Goal: Task Accomplishment & Management: Manage account settings

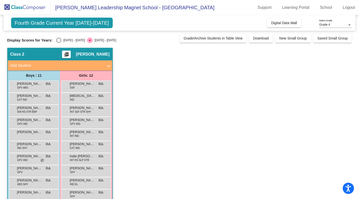
click at [68, 41] on div "[DATE] - [DATE]" at bounding box center [73, 40] width 24 height 5
click at [59, 43] on input "[DATE] - [DATE]" at bounding box center [59, 43] width 0 height 0
radio input "true"
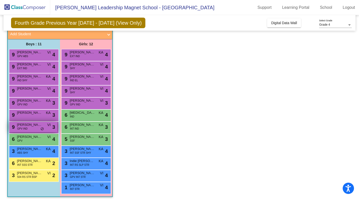
scroll to position [34, 0]
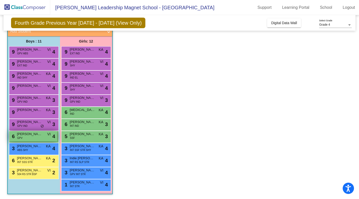
click at [31, 133] on span "[PERSON_NAME]" at bounding box center [29, 133] width 25 height 5
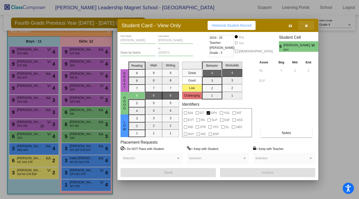
click at [306, 25] on icon "button" at bounding box center [306, 26] width 3 height 4
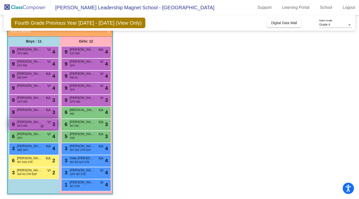
click at [40, 125] on span "do_not_disturb_alt" at bounding box center [42, 126] width 4 height 4
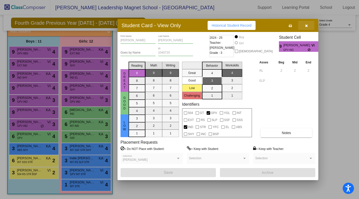
click at [306, 24] on icon "button" at bounding box center [306, 26] width 3 height 4
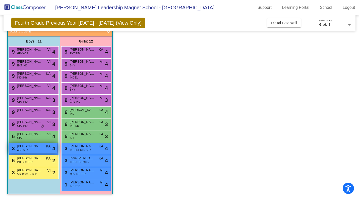
click at [41, 149] on div "3 [PERSON_NAME] ABS SHY KA lock do_not_disturb_alt 4" at bounding box center [33, 148] width 48 height 10
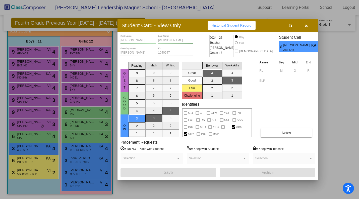
click at [72, 147] on div at bounding box center [179, 99] width 359 height 199
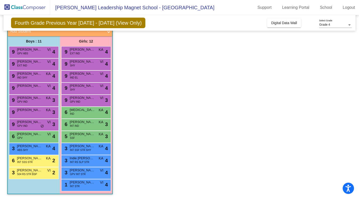
click at [72, 147] on span "[PERSON_NAME]" at bounding box center [82, 145] width 25 height 5
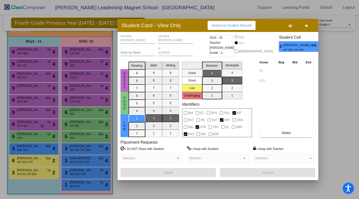
click at [26, 173] on div at bounding box center [179, 99] width 359 height 199
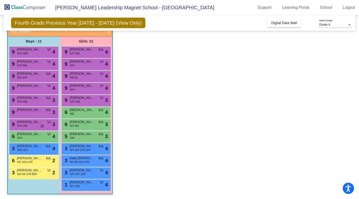
click at [26, 173] on span "504 RS STR BSP" at bounding box center [27, 174] width 20 height 4
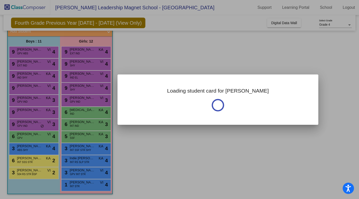
click at [26, 173] on div at bounding box center [179, 99] width 359 height 199
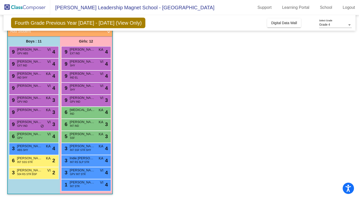
click at [26, 173] on span "504 RS STR BSP" at bounding box center [27, 174] width 20 height 4
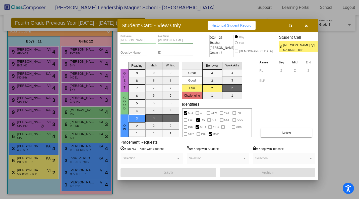
click at [28, 162] on div at bounding box center [179, 99] width 359 height 199
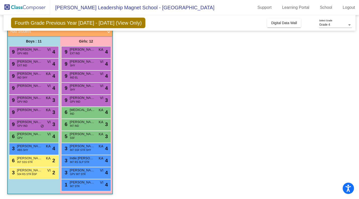
click at [28, 162] on span "INT SSS STR" at bounding box center [25, 162] width 16 height 4
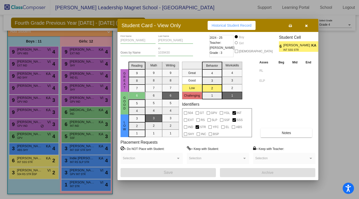
click at [27, 175] on div at bounding box center [179, 99] width 359 height 199
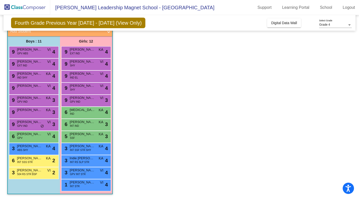
click at [27, 175] on span "504 RS STR BSP" at bounding box center [27, 174] width 20 height 4
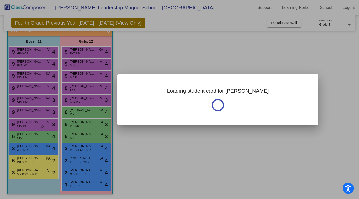
click at [27, 175] on div at bounding box center [179, 99] width 359 height 199
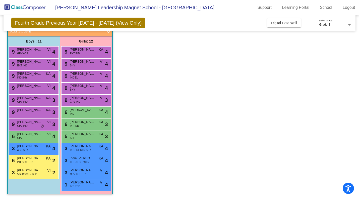
click at [27, 175] on span "504 RS STR BSP" at bounding box center [27, 174] width 20 height 4
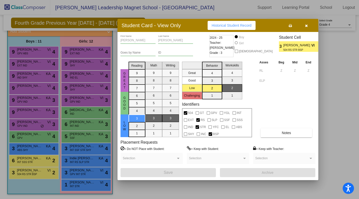
click at [88, 184] on div at bounding box center [179, 99] width 359 height 199
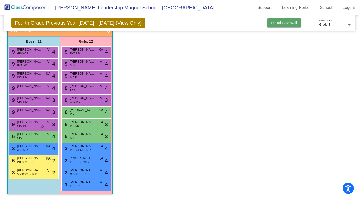
click at [276, 23] on span "Digital Data Wall" at bounding box center [284, 23] width 26 height 4
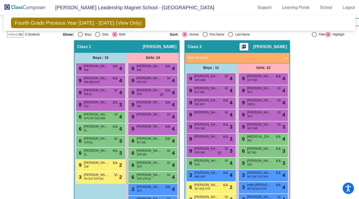
scroll to position [85, 0]
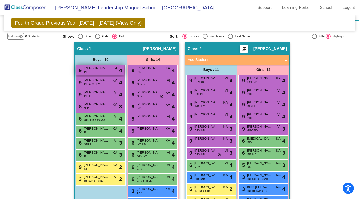
click at [103, 74] on div "9 [PERSON_NAME] IND KA lock do_not_disturb_alt 4" at bounding box center [100, 70] width 48 height 10
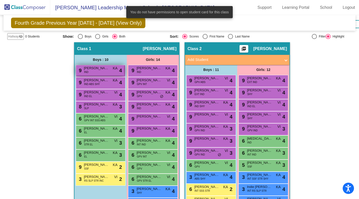
click at [104, 71] on div "9 [PERSON_NAME] IND KA lock do_not_disturb_alt 4" at bounding box center [100, 70] width 48 height 10
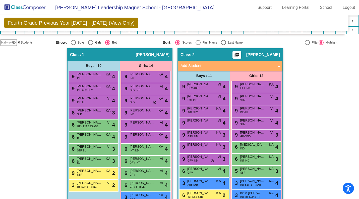
scroll to position [78, 10]
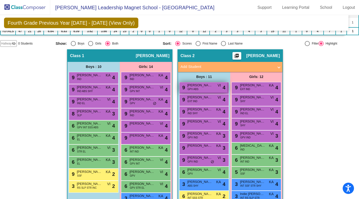
click at [203, 85] on span "[PERSON_NAME]" at bounding box center [199, 85] width 25 height 5
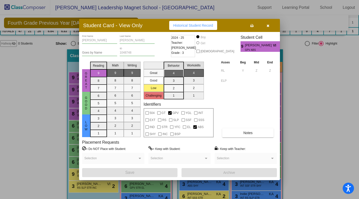
click at [202, 126] on span "ABS" at bounding box center [201, 127] width 6 height 6
click at [257, 105] on div "Asses Beg Mid End RL Y Z Z ELP Notes" at bounding box center [248, 99] width 57 height 78
click at [270, 25] on button "button" at bounding box center [268, 25] width 16 height 9
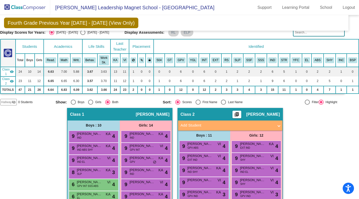
scroll to position [0, 10]
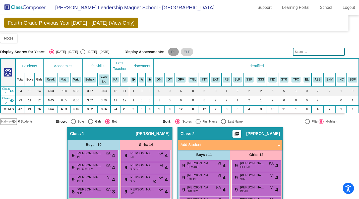
click at [171, 52] on mat-chip "RL" at bounding box center [173, 52] width 11 height 8
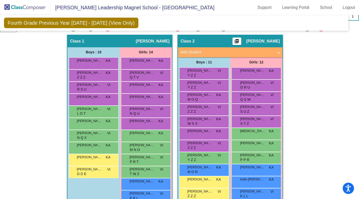
scroll to position [85, 10]
